Goal: Task Accomplishment & Management: Manage account settings

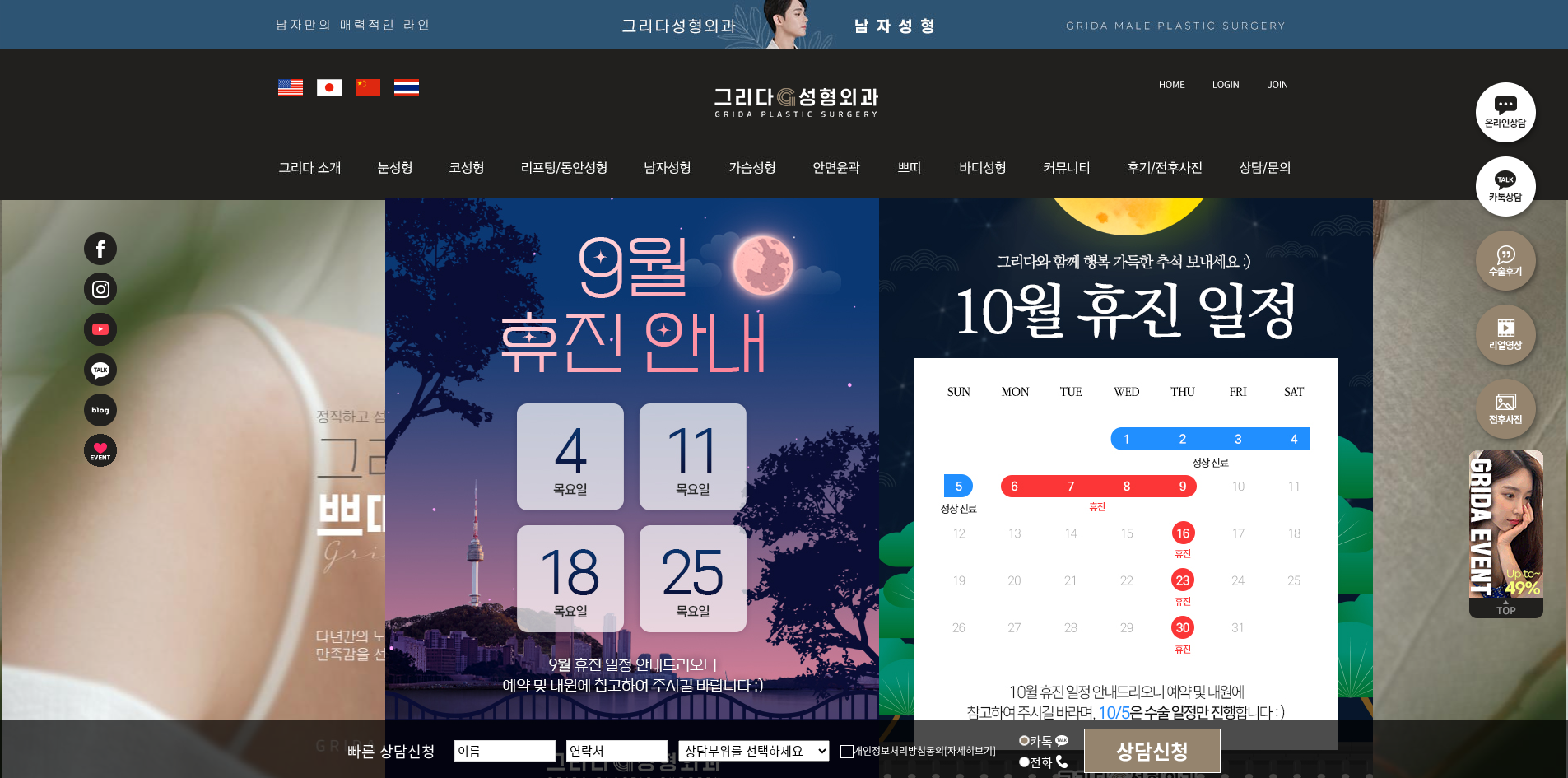
click at [1234, 75] on link at bounding box center [1227, 68] width 46 height 23
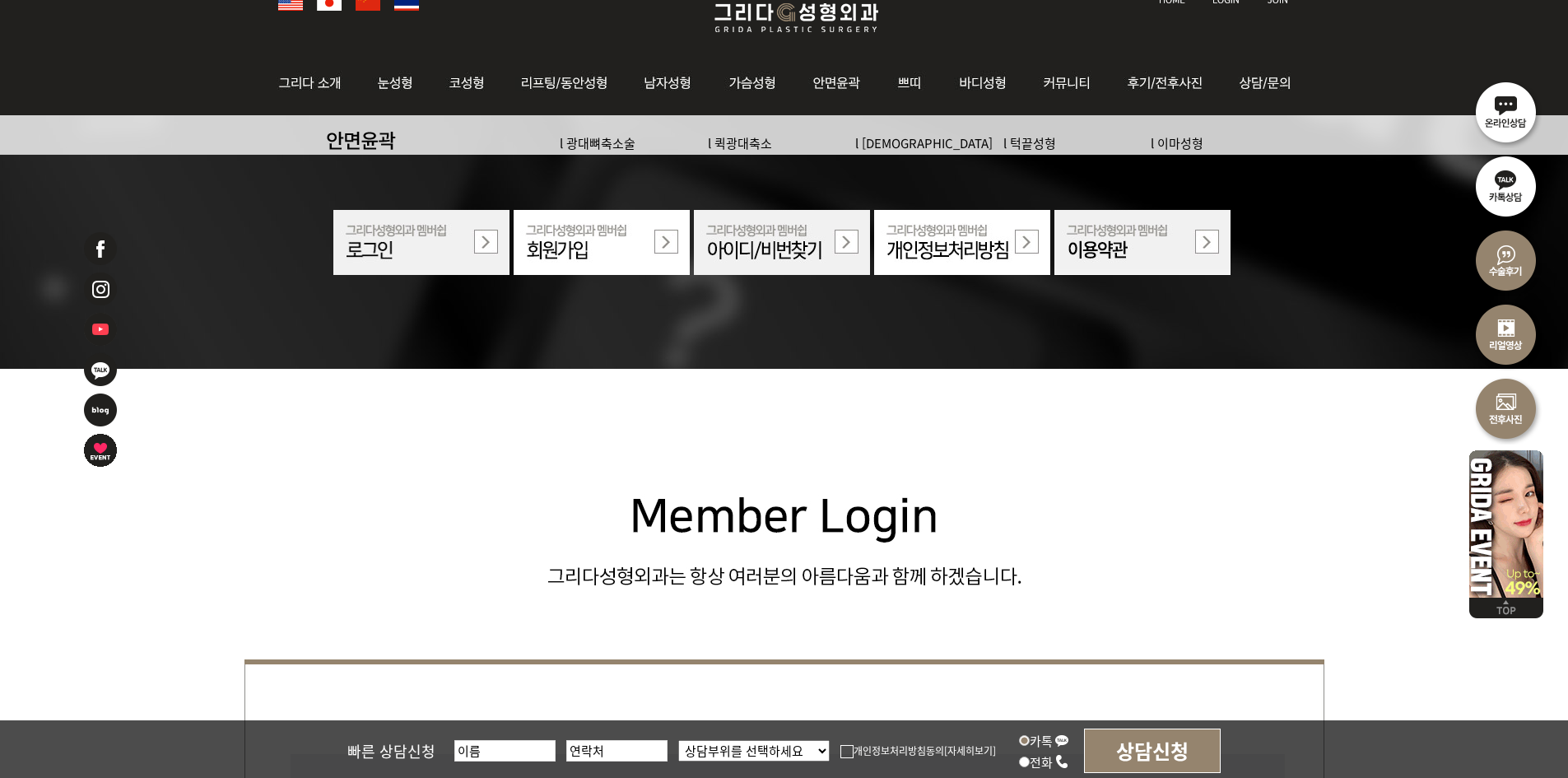
scroll to position [329, 0]
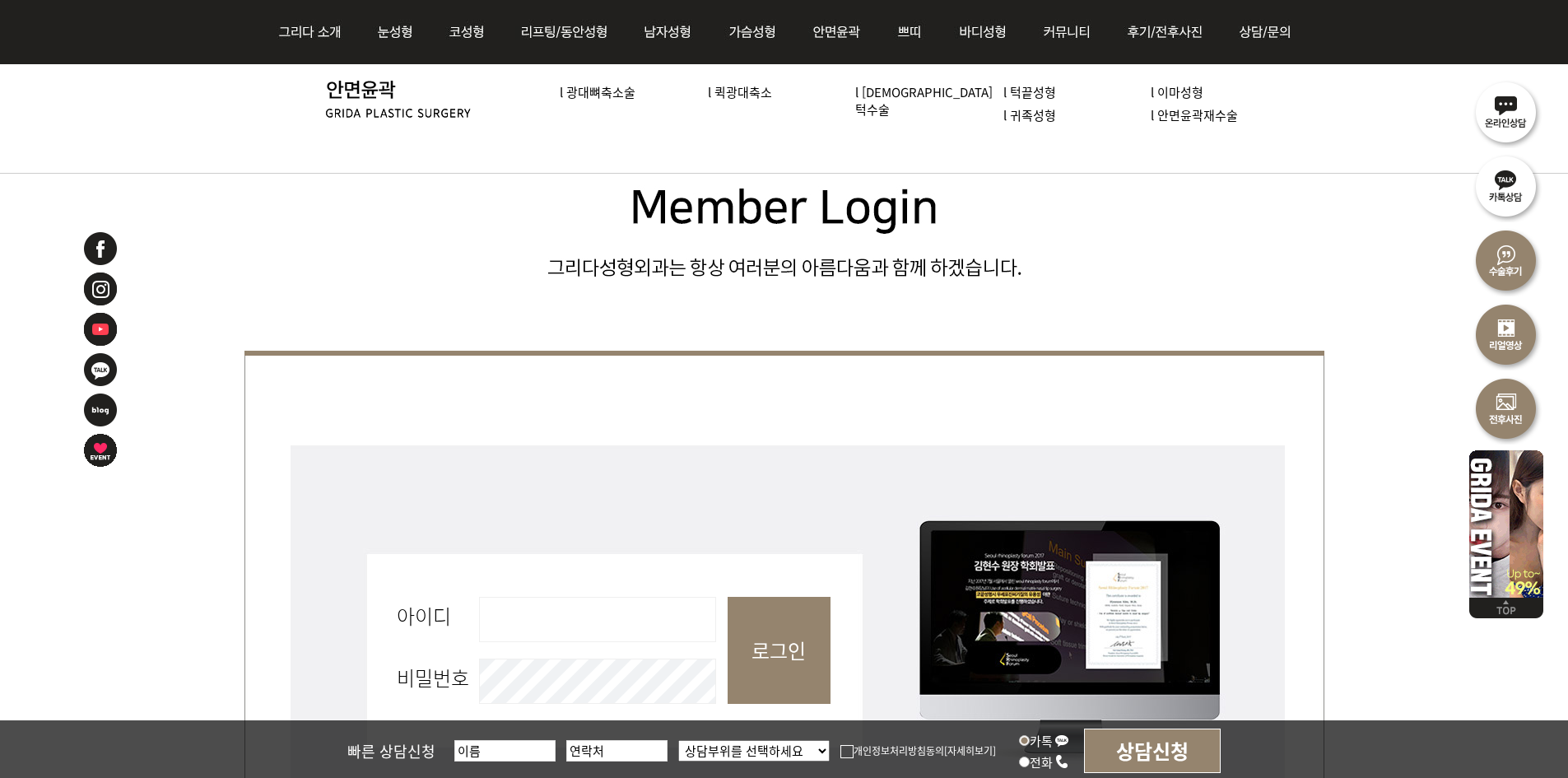
click at [632, 615] on input "아이디 필수" at bounding box center [596, 619] width 237 height 45
type input "admin"
click at [825, 651] on input "로그인" at bounding box center [778, 650] width 103 height 107
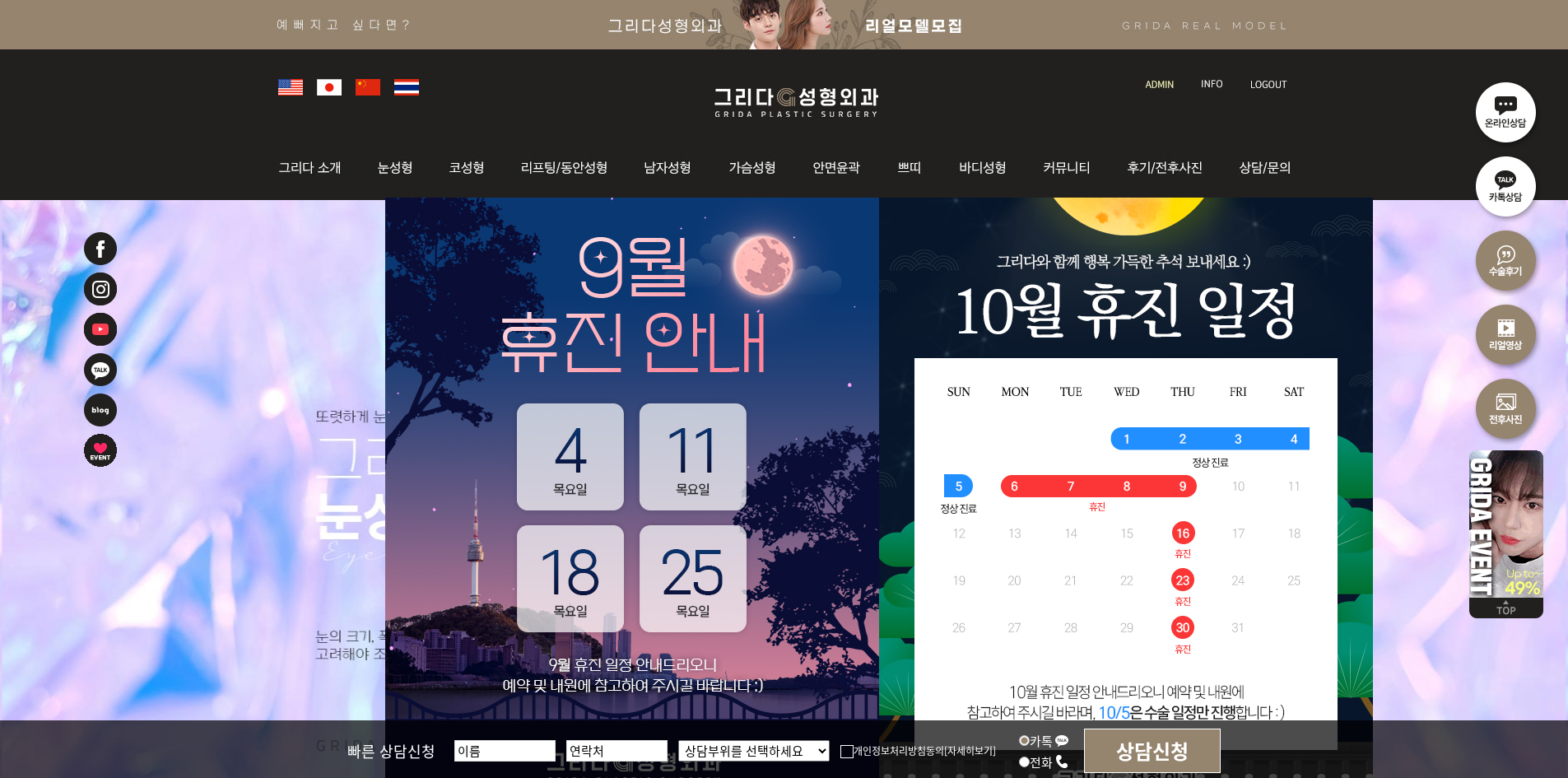
click at [1162, 77] on link at bounding box center [1160, 68] width 47 height 23
